Goal: Communication & Community: Answer question/provide support

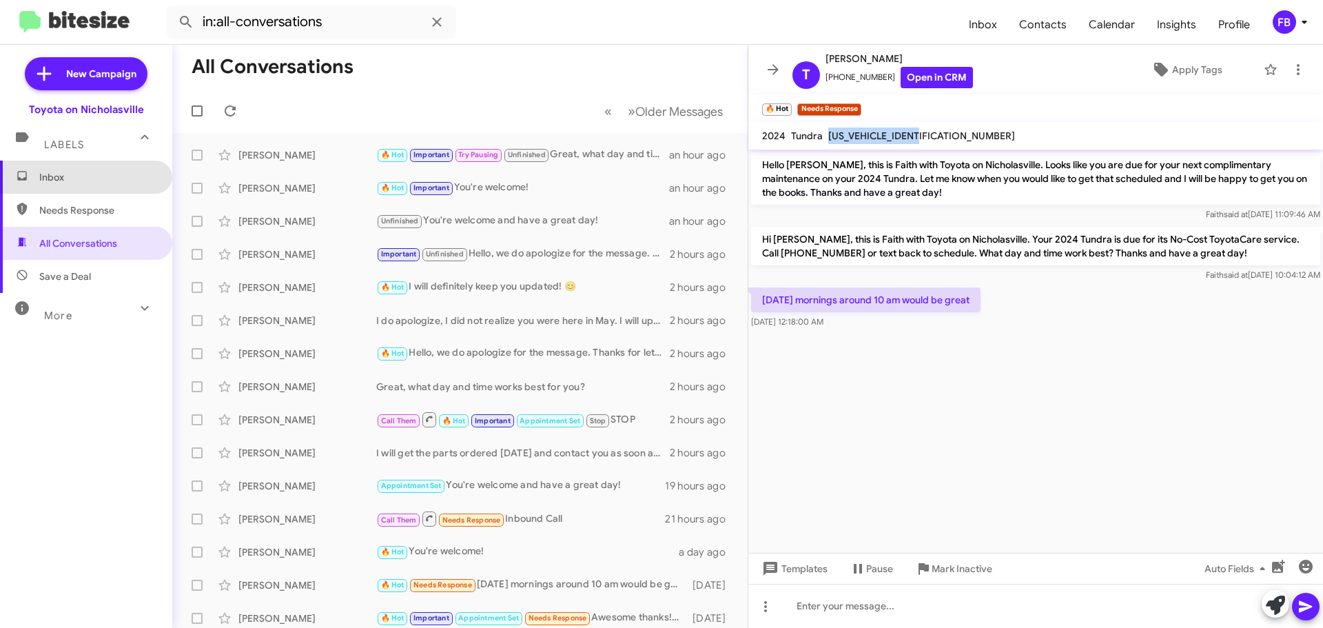
click at [111, 176] on span "Inbox" at bounding box center [97, 177] width 117 height 14
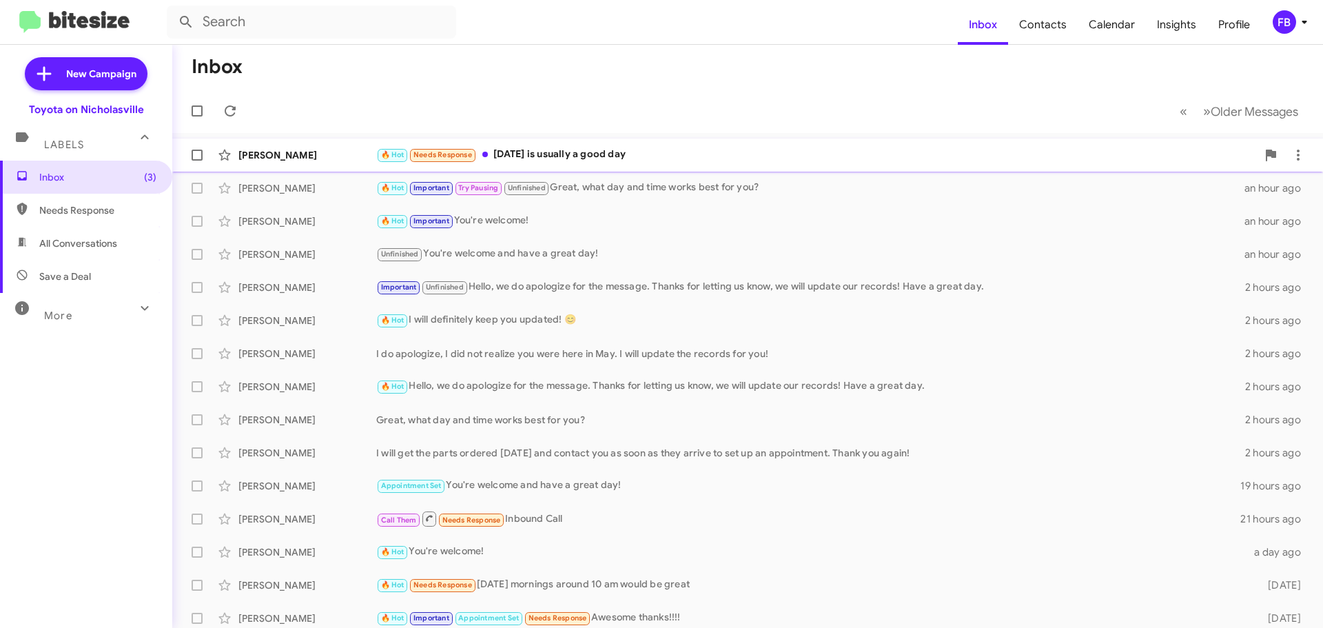
click at [693, 159] on div "🔥 Hot Needs Response [DATE] is usually a good day" at bounding box center [816, 155] width 881 height 16
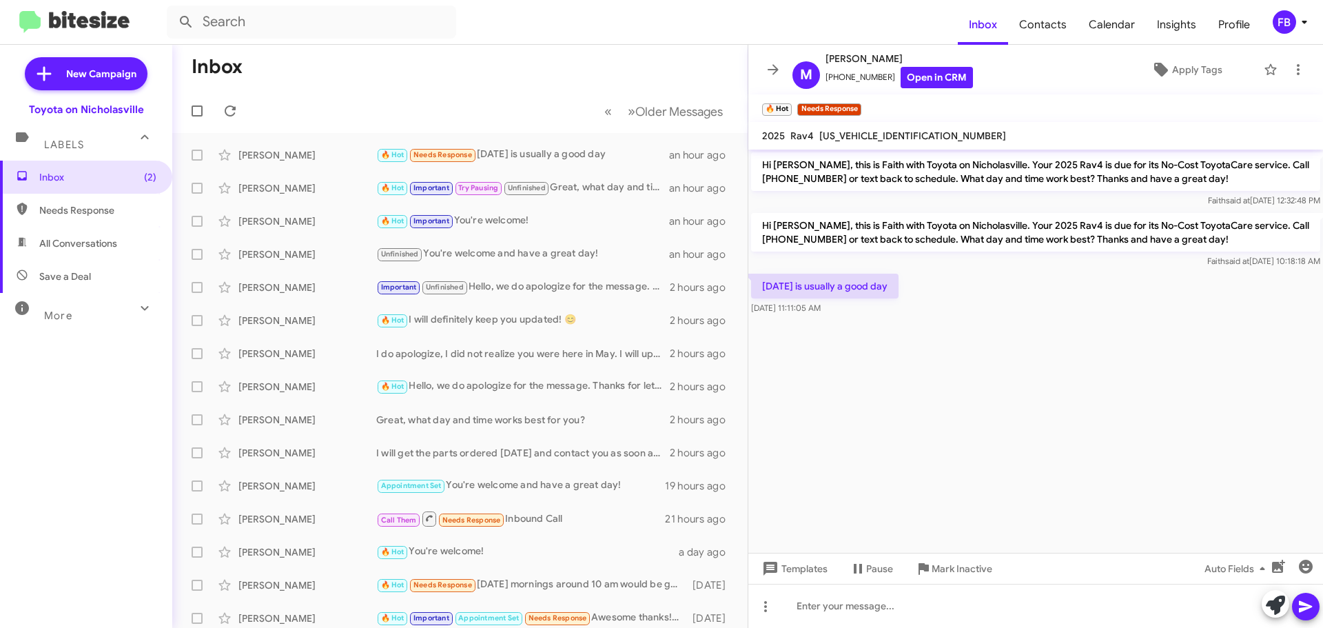
click at [882, 134] on span "[US_VEHICLE_IDENTIFICATION_NUMBER]" at bounding box center [913, 136] width 187 height 12
copy span "[US_VEHICLE_IDENTIFICATION_NUMBER]"
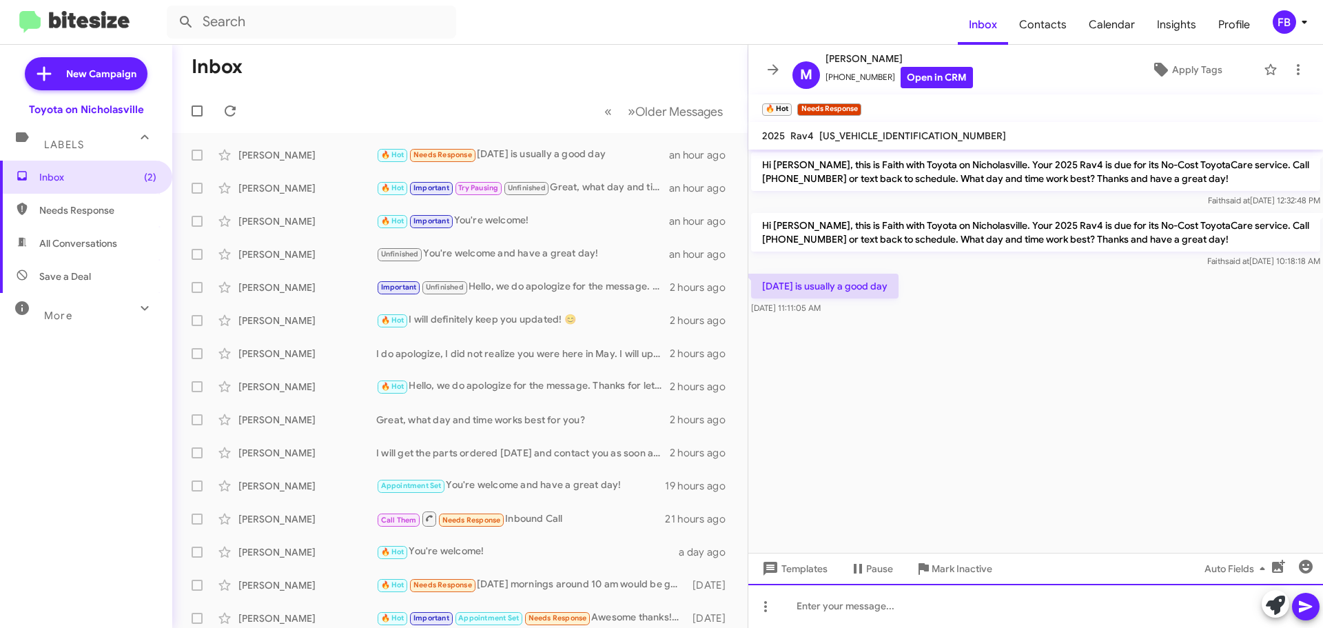
click at [822, 605] on div at bounding box center [1036, 606] width 575 height 44
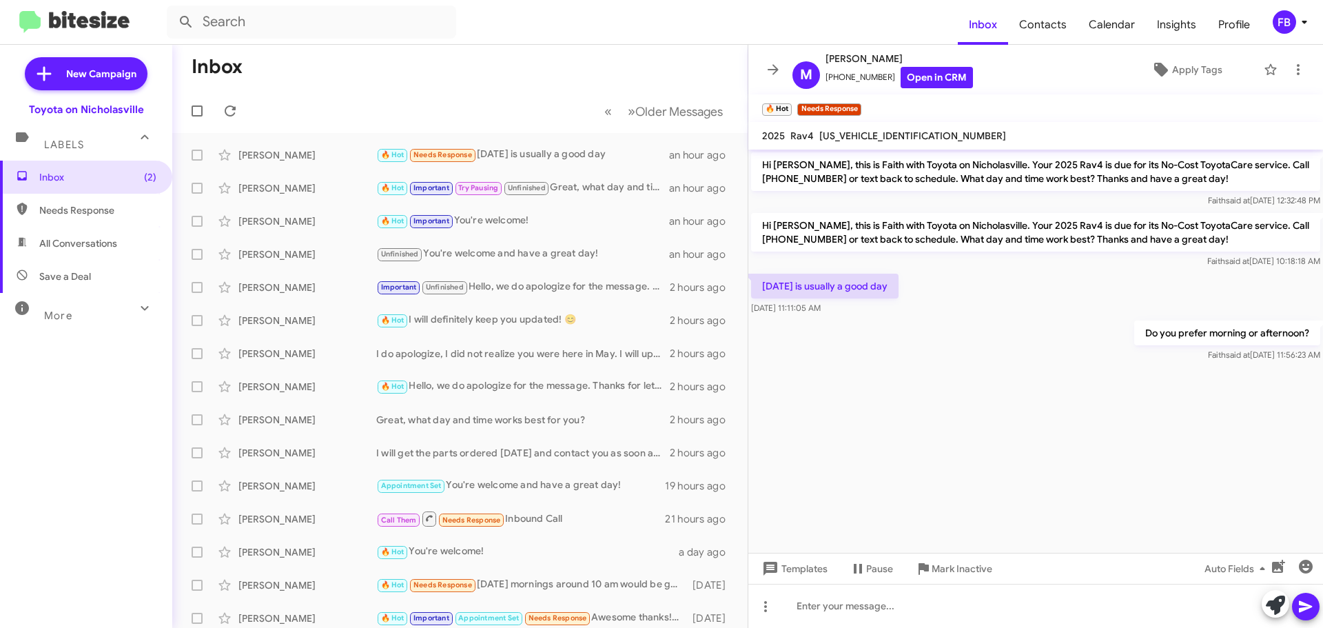
click at [86, 235] on span "All Conversations" at bounding box center [86, 243] width 172 height 33
type input "in:all-conversations"
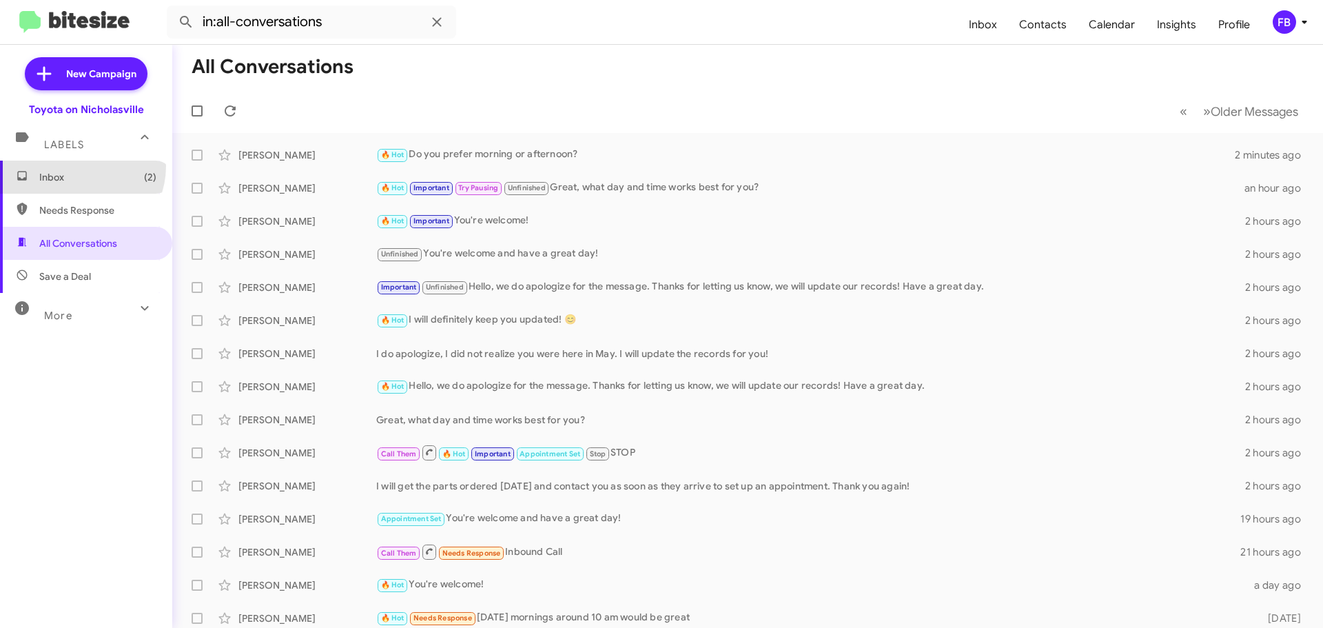
click at [77, 166] on span "Inbox (2)" at bounding box center [86, 177] width 172 height 33
